Goal: Task Accomplishment & Management: Manage account settings

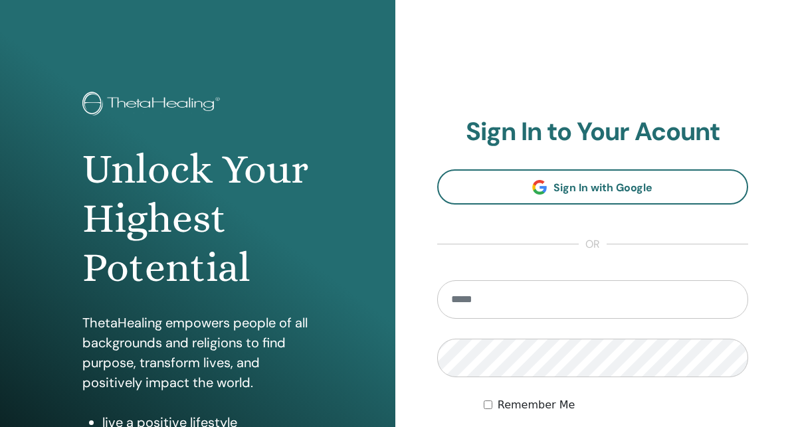
type input "*"
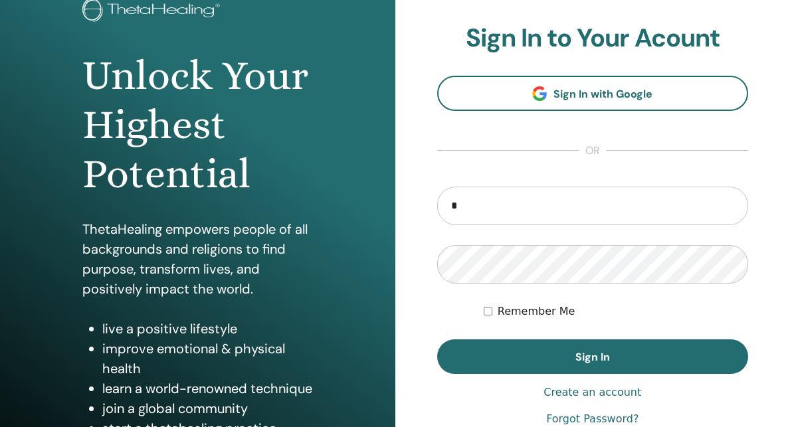
scroll to position [95, 0]
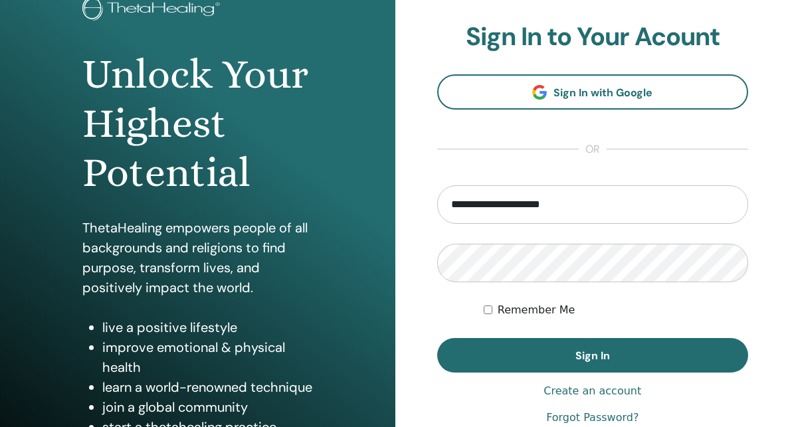
type input "**********"
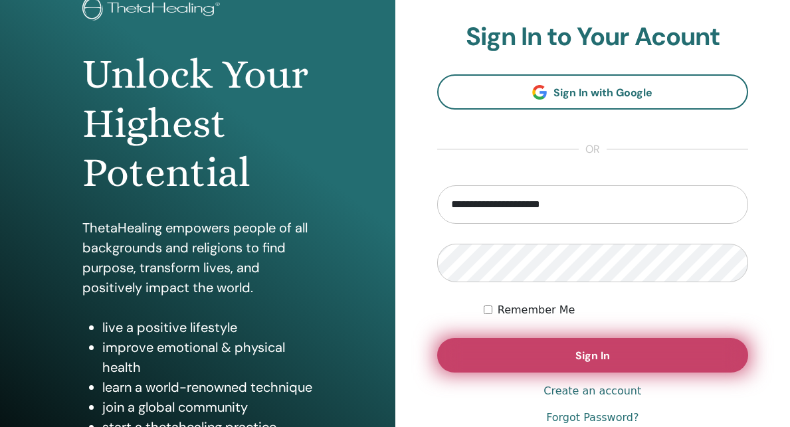
click at [494, 363] on button "Sign In" at bounding box center [593, 355] width 312 height 35
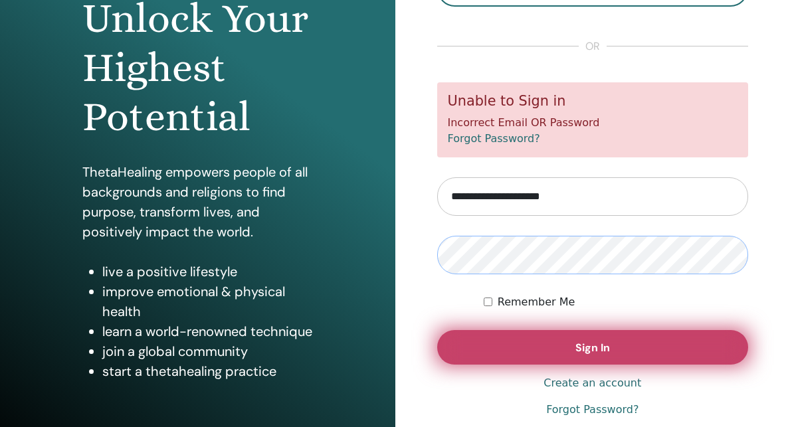
scroll to position [154, 0]
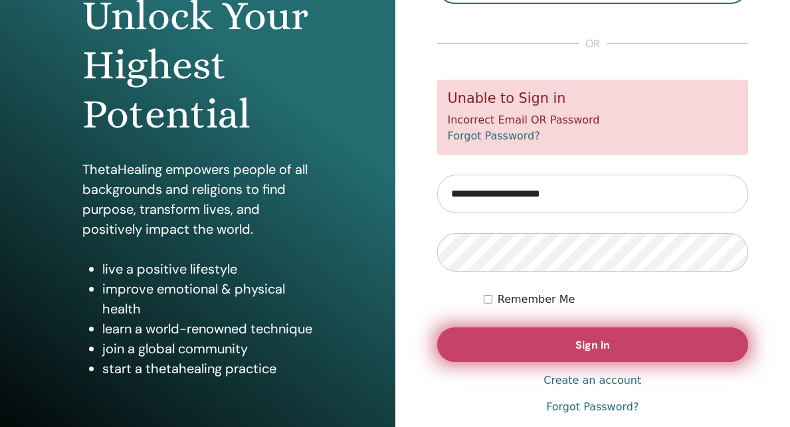
click at [619, 358] on button "Sign In" at bounding box center [593, 345] width 312 height 35
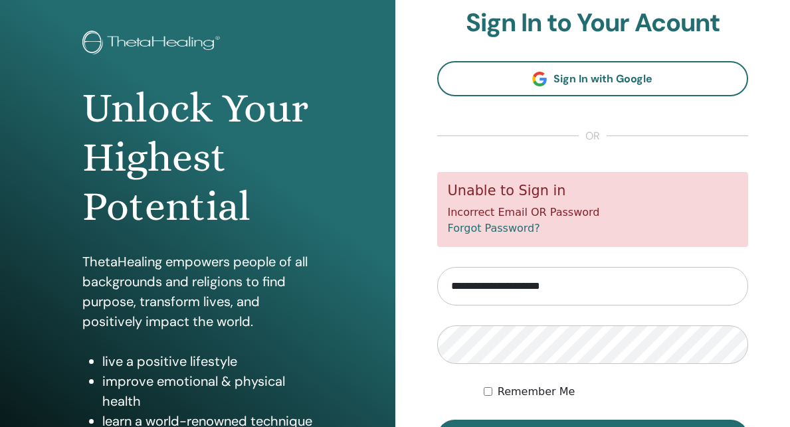
scroll to position [63, 0]
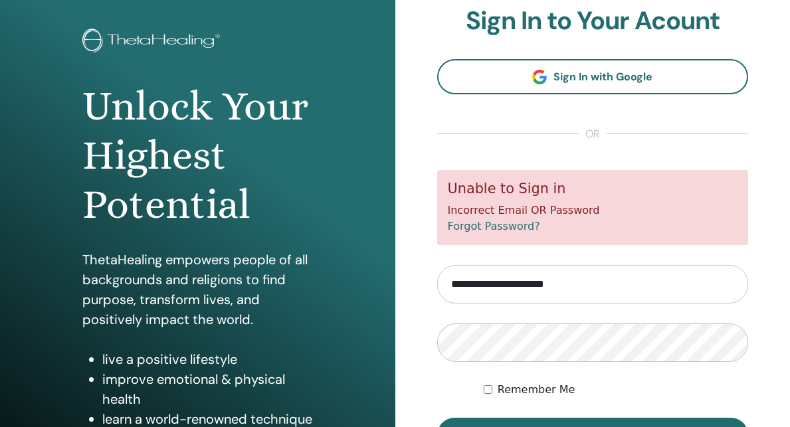
type input "**********"
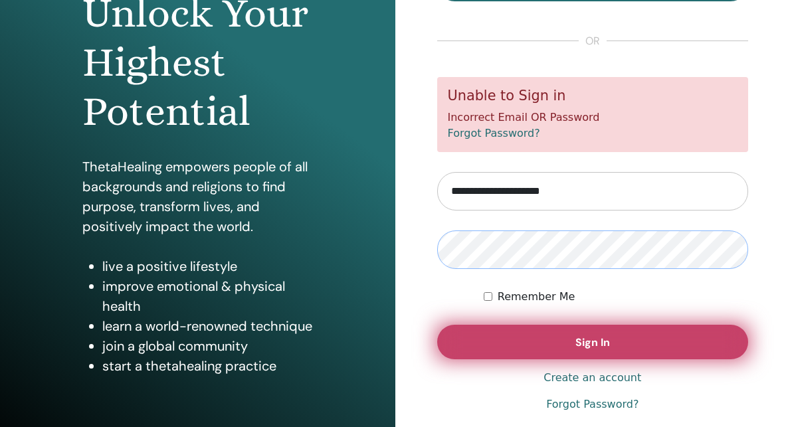
scroll to position [159, 0]
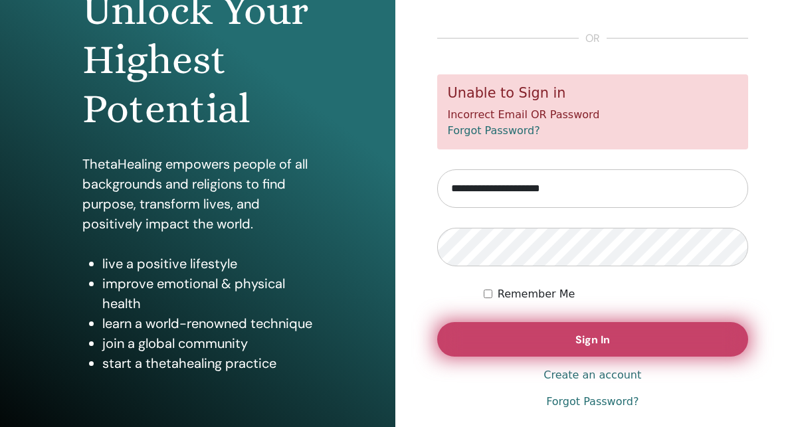
click at [642, 342] on button "Sign In" at bounding box center [593, 339] width 312 height 35
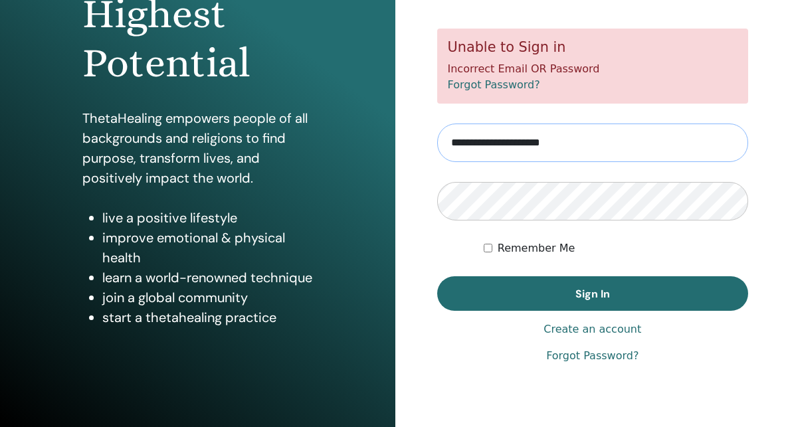
scroll to position [209, 0]
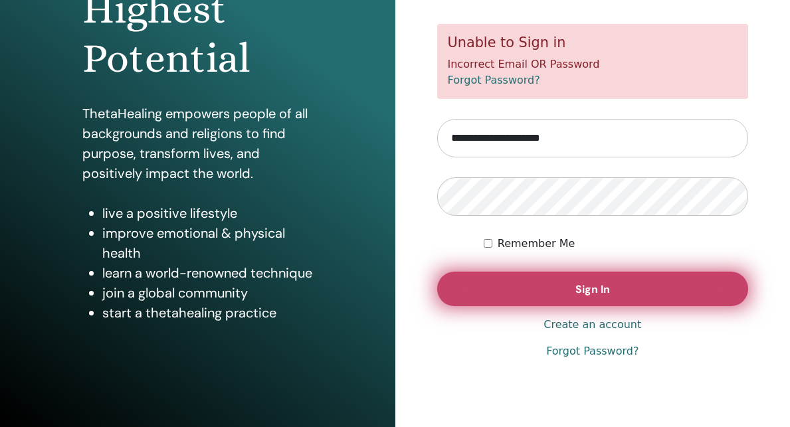
click at [509, 300] on button "Sign In" at bounding box center [593, 289] width 312 height 35
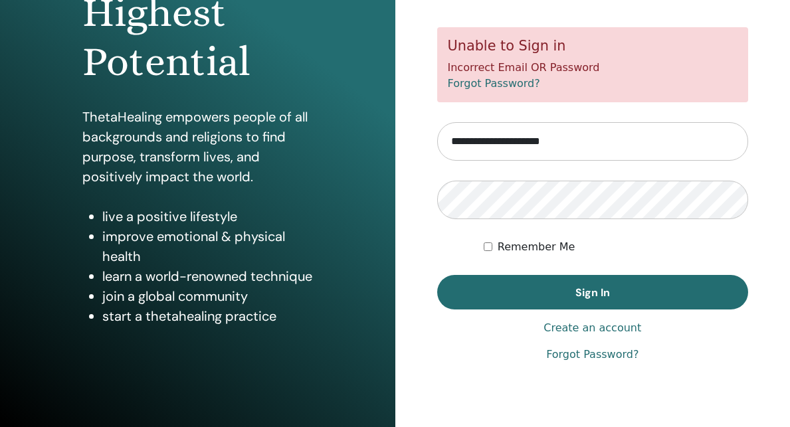
scroll to position [211, 0]
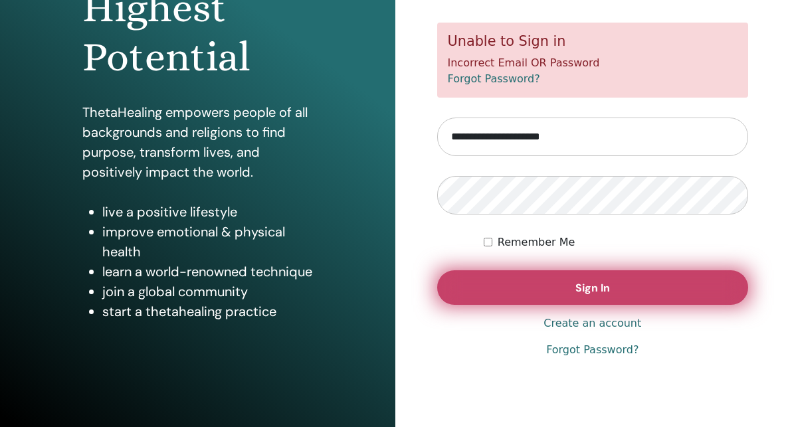
click at [546, 292] on button "Sign In" at bounding box center [593, 288] width 312 height 35
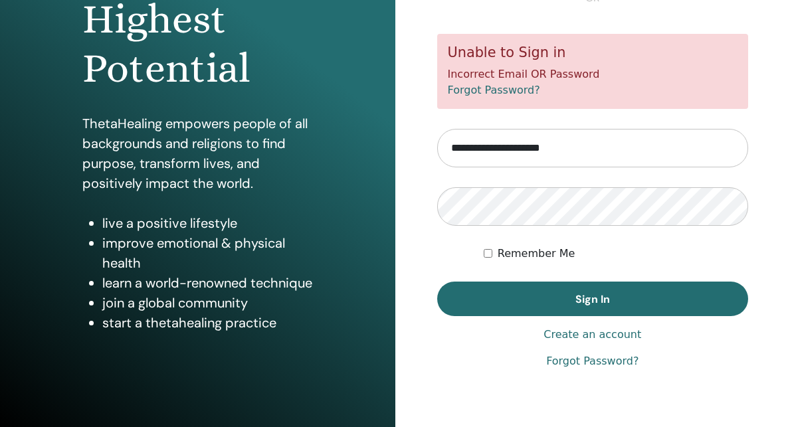
scroll to position [211, 0]
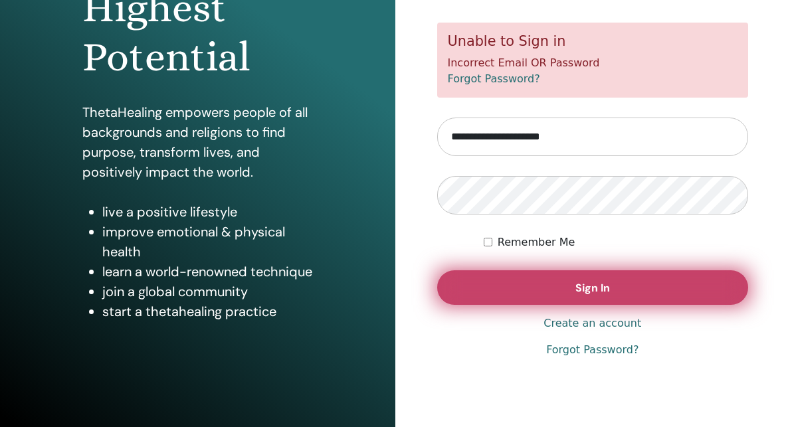
click at [537, 281] on button "Sign In" at bounding box center [593, 288] width 312 height 35
